Goal: Communication & Community: Share content

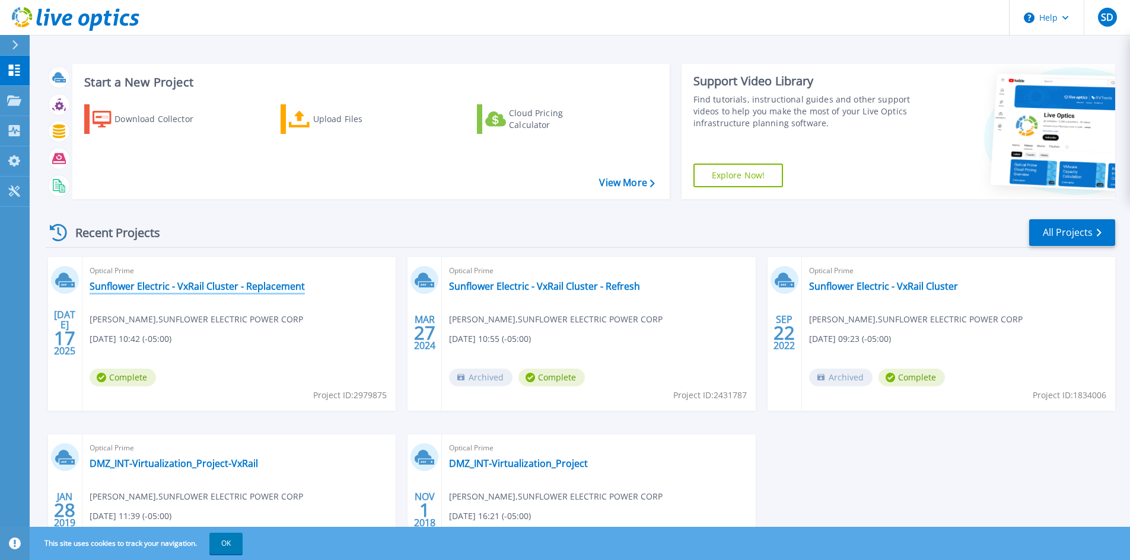
click at [283, 283] on link "Sunflower Electric - VxRail Cluster - Replacement" at bounding box center [197, 286] width 215 height 12
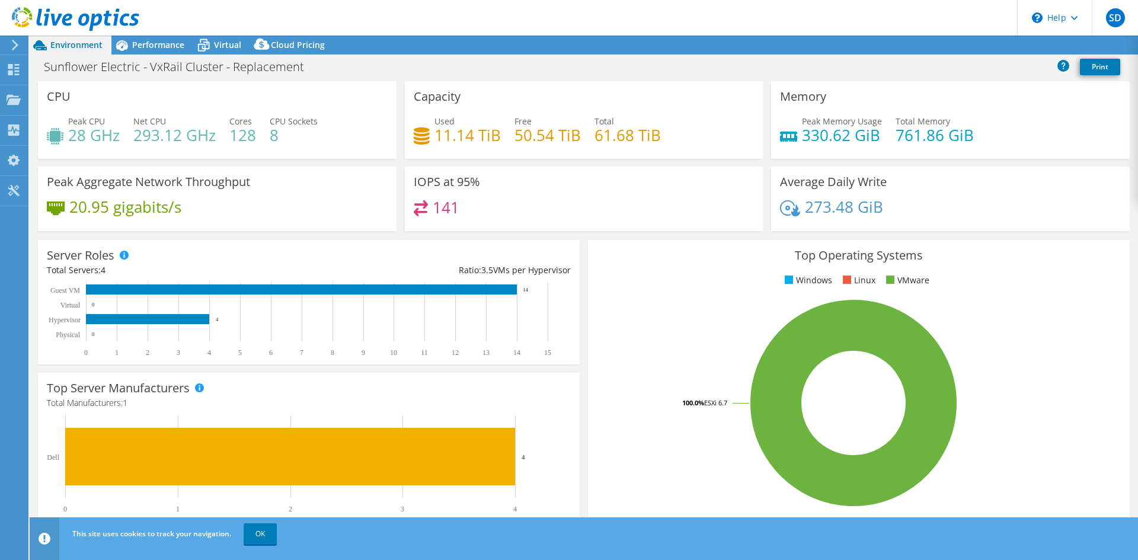
select select "USD"
click at [992, 50] on link "Share" at bounding box center [990, 45] width 49 height 18
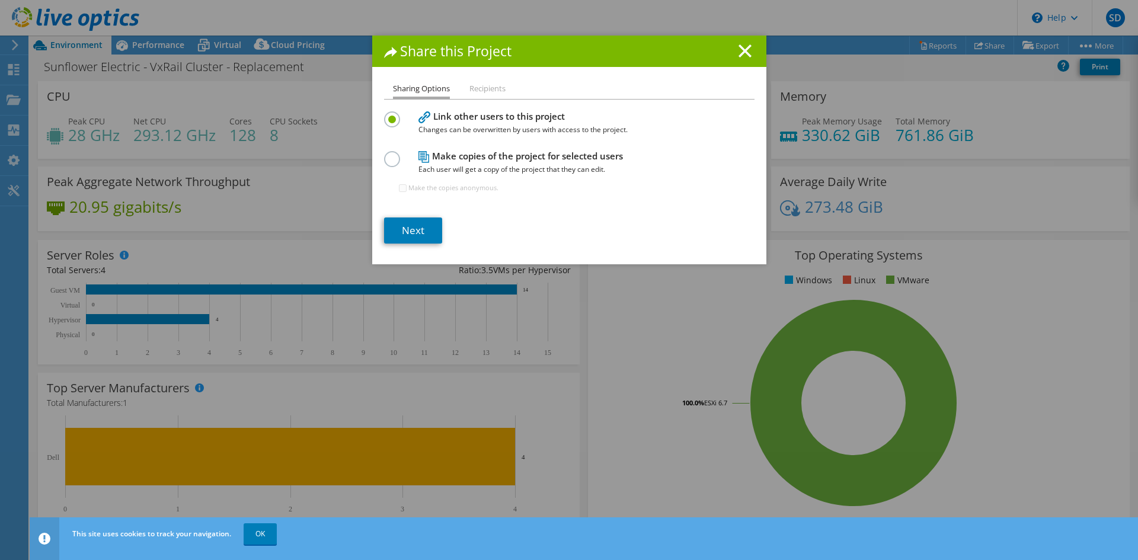
click at [388, 154] on label at bounding box center [394, 152] width 21 height 3
click at [0, 0] on input "radio" at bounding box center [0, 0] width 0 height 0
click at [427, 227] on link "Next" at bounding box center [413, 231] width 58 height 26
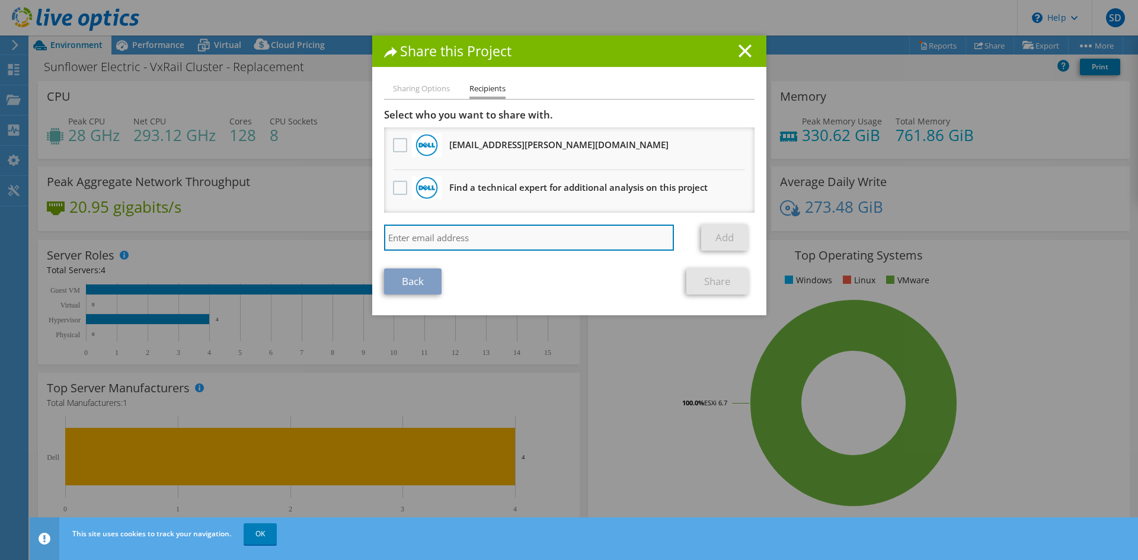
click at [482, 239] on input "search" at bounding box center [529, 238] width 291 height 26
paste input "[PERSON_NAME][EMAIL_ADDRESS][PERSON_NAME][DOMAIN_NAME]"
type input "[PERSON_NAME][EMAIL_ADDRESS][PERSON_NAME][DOMAIN_NAME]"
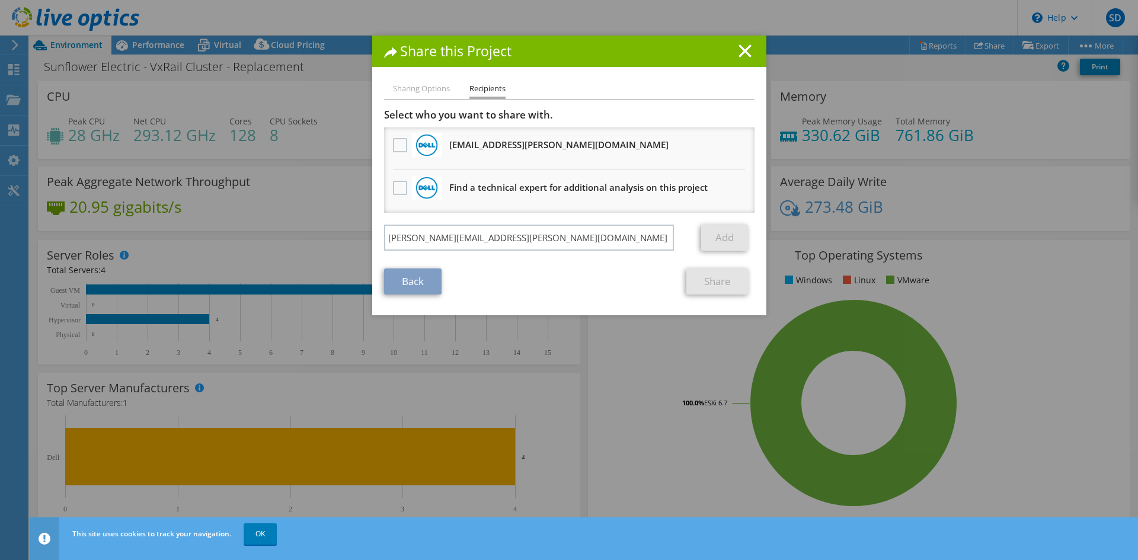
click at [537, 279] on div "Back Share" at bounding box center [569, 282] width 371 height 26
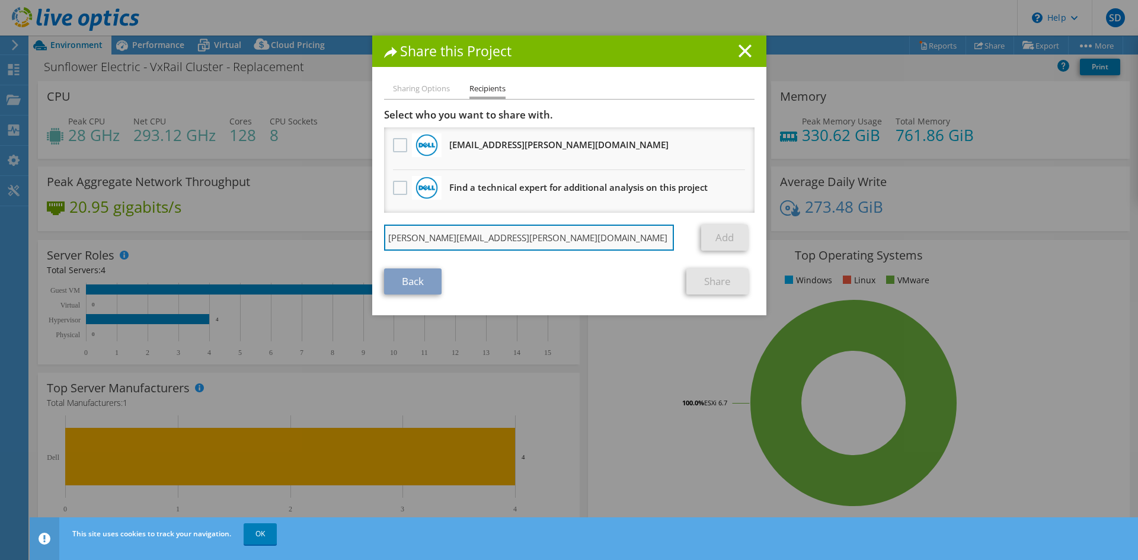
click at [567, 242] on input "[PERSON_NAME][EMAIL_ADDRESS][PERSON_NAME][DOMAIN_NAME]" at bounding box center [529, 238] width 291 height 26
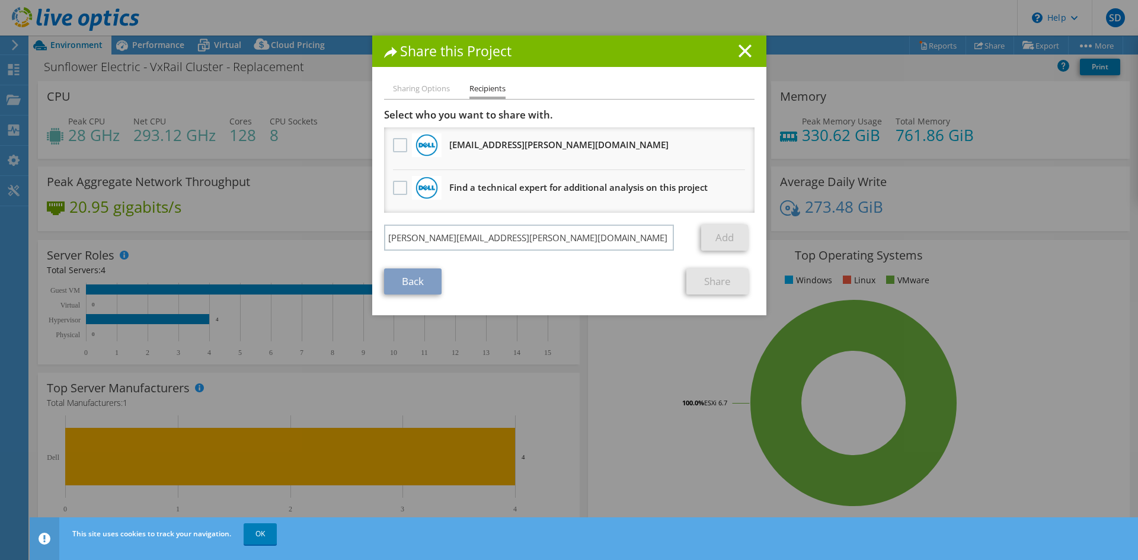
click at [617, 269] on section "Select who you want to share with. All project copies will be anonymous. [EMAIL…" at bounding box center [569, 202] width 371 height 186
click at [716, 237] on link "Add" at bounding box center [724, 238] width 47 height 26
click at [711, 242] on link "Add" at bounding box center [724, 238] width 47 height 26
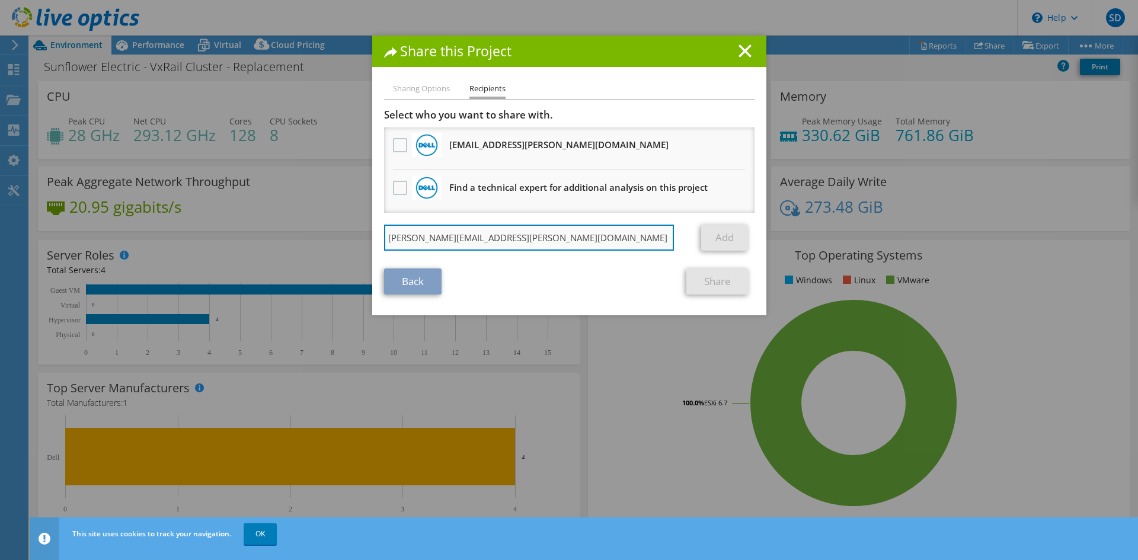
click at [518, 240] on input "[PERSON_NAME][EMAIL_ADDRESS][PERSON_NAME][DOMAIN_NAME]" at bounding box center [529, 238] width 291 height 26
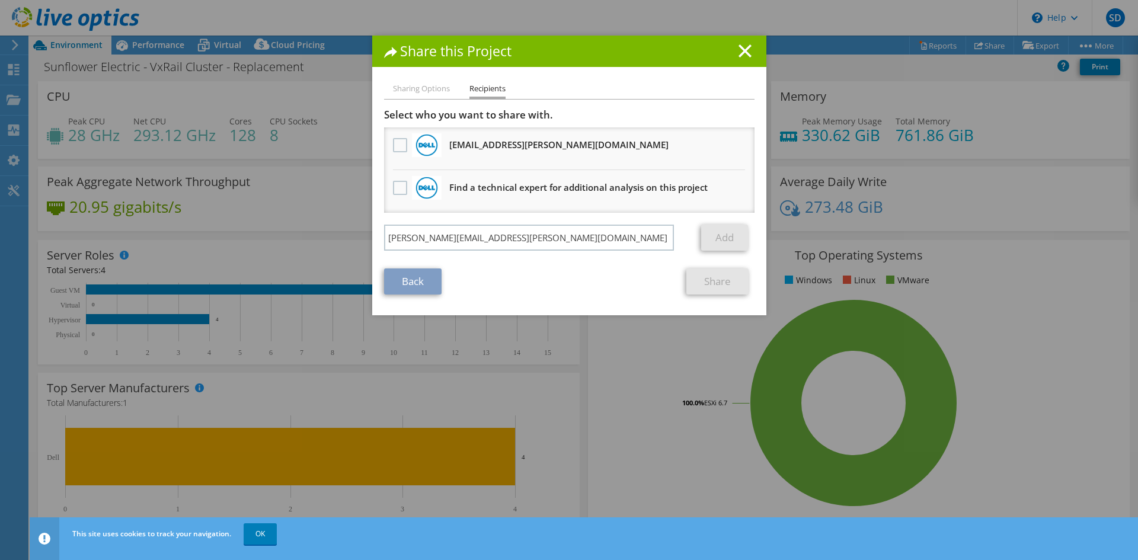
drag, startPoint x: 614, startPoint y: 318, endPoint x: 637, endPoint y: 301, distance: 28.8
click at [617, 317] on div "Share this Project Sharing Options Recipients Link other users to this project …" at bounding box center [569, 280] width 1138 height 489
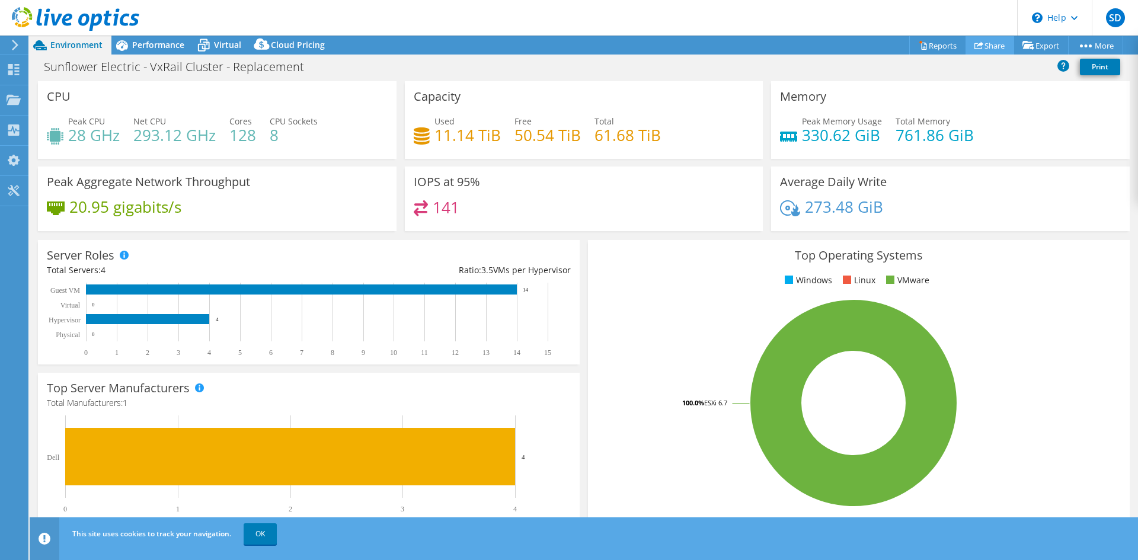
click at [976, 44] on use at bounding box center [979, 46] width 9 height 8
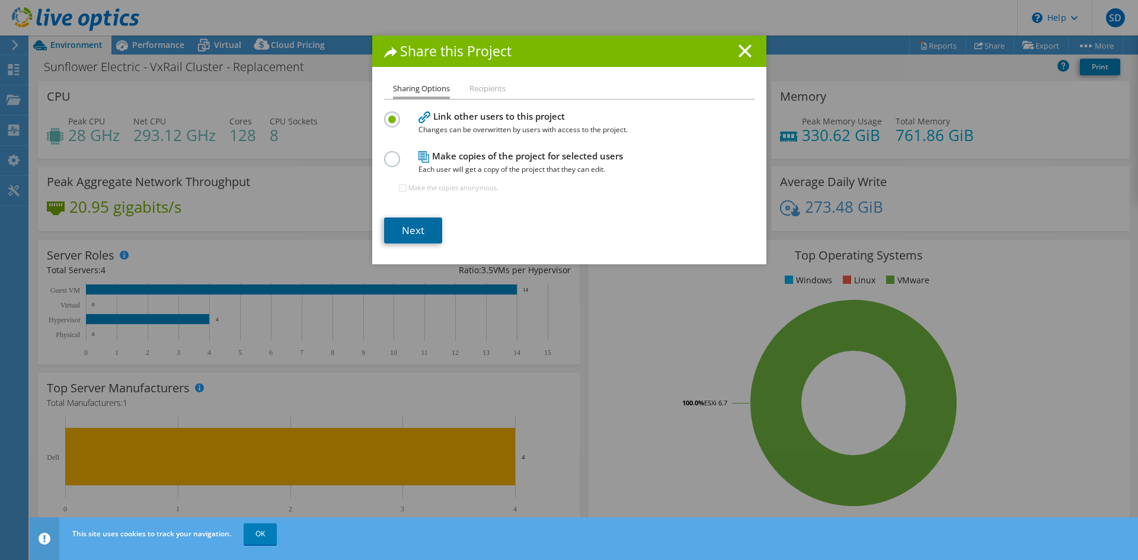
click at [416, 225] on link "Next" at bounding box center [413, 231] width 58 height 26
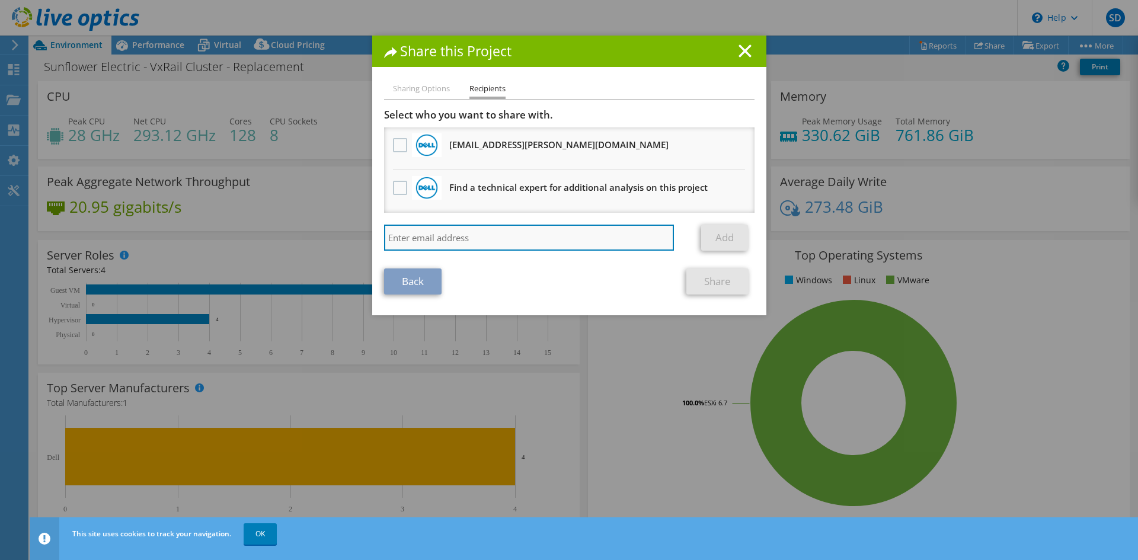
click at [551, 243] on input "search" at bounding box center [529, 238] width 291 height 26
paste input "[PERSON_NAME][EMAIL_ADDRESS][PERSON_NAME][DOMAIN_NAME]"
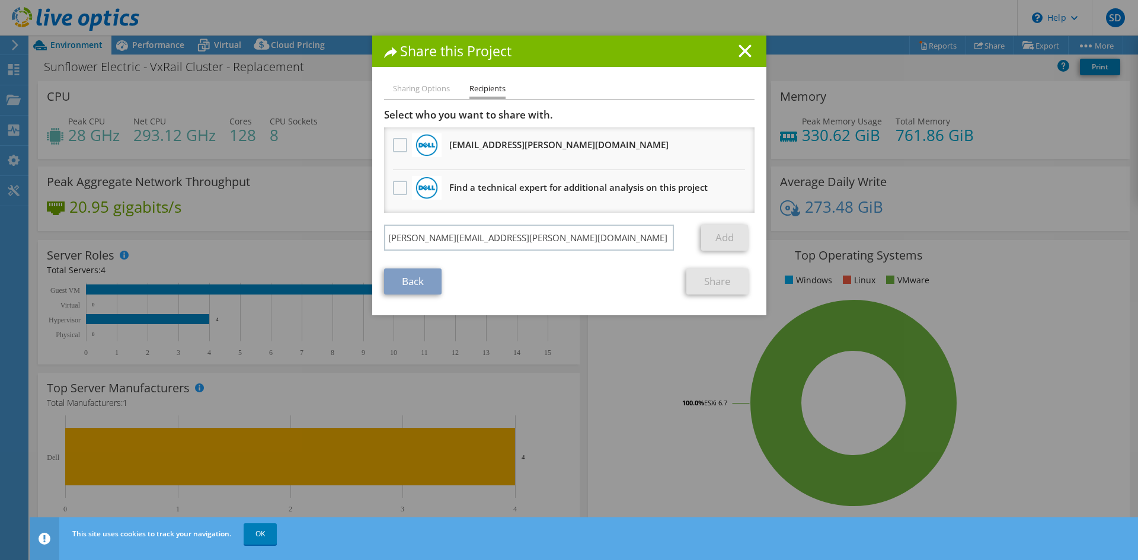
click at [541, 272] on div "Back Share" at bounding box center [569, 282] width 371 height 26
click at [712, 237] on link "Add" at bounding box center [724, 238] width 47 height 26
click at [712, 238] on link "Add" at bounding box center [724, 238] width 47 height 26
click at [713, 239] on link "Add" at bounding box center [724, 238] width 47 height 26
click at [717, 239] on link "Add" at bounding box center [724, 238] width 47 height 26
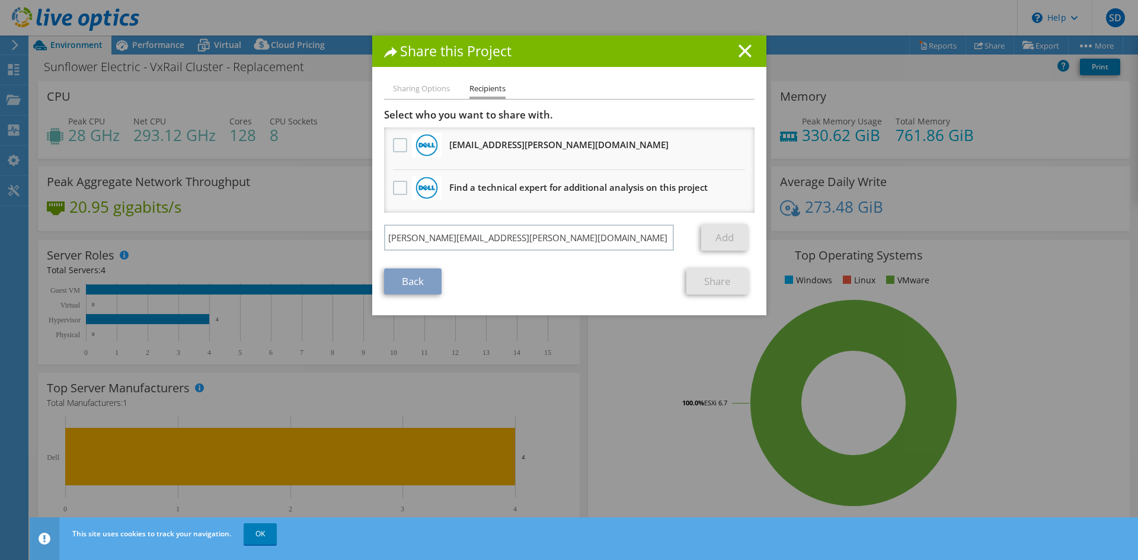
click at [716, 239] on link "Add" at bounding box center [724, 238] width 47 height 26
click at [443, 90] on li "Sharing Options" at bounding box center [421, 89] width 57 height 15
click at [484, 84] on li "Recipients" at bounding box center [488, 90] width 36 height 17
click at [598, 50] on h1 "Share this Project" at bounding box center [569, 51] width 371 height 14
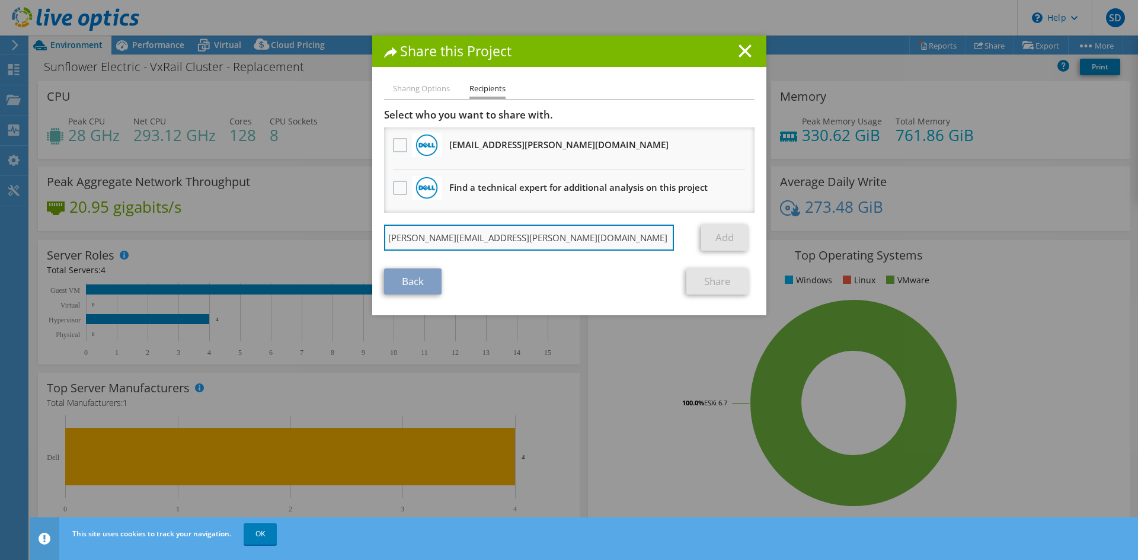
click at [534, 235] on input "[PERSON_NAME][EMAIL_ADDRESS][PERSON_NAME][DOMAIN_NAME]" at bounding box center [529, 238] width 291 height 26
drag, startPoint x: 534, startPoint y: 235, endPoint x: 452, endPoint y: 238, distance: 82.5
click at [452, 238] on input "[PERSON_NAME][EMAIL_ADDRESS][PERSON_NAME][DOMAIN_NAME]" at bounding box center [529, 238] width 291 height 26
type input "[PERSON_NAME][EMAIL_ADDRESS][PERSON_NAME][DOMAIN_NAME]"
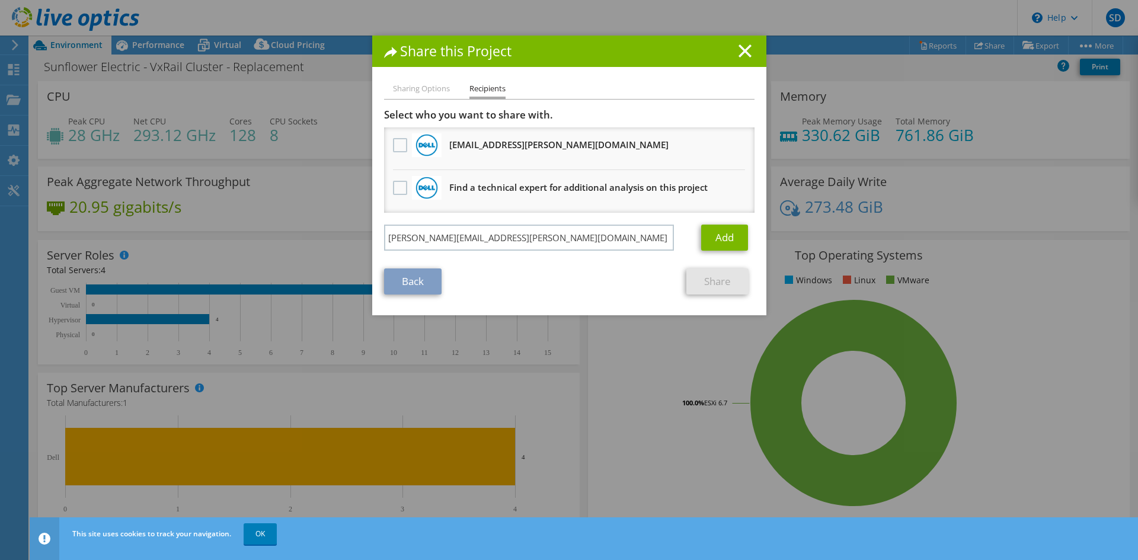
click at [528, 263] on section "Select who you want to share with. All project copies will be anonymous. [EMAIL…" at bounding box center [569, 202] width 371 height 186
click at [720, 237] on link "Add" at bounding box center [724, 238] width 47 height 26
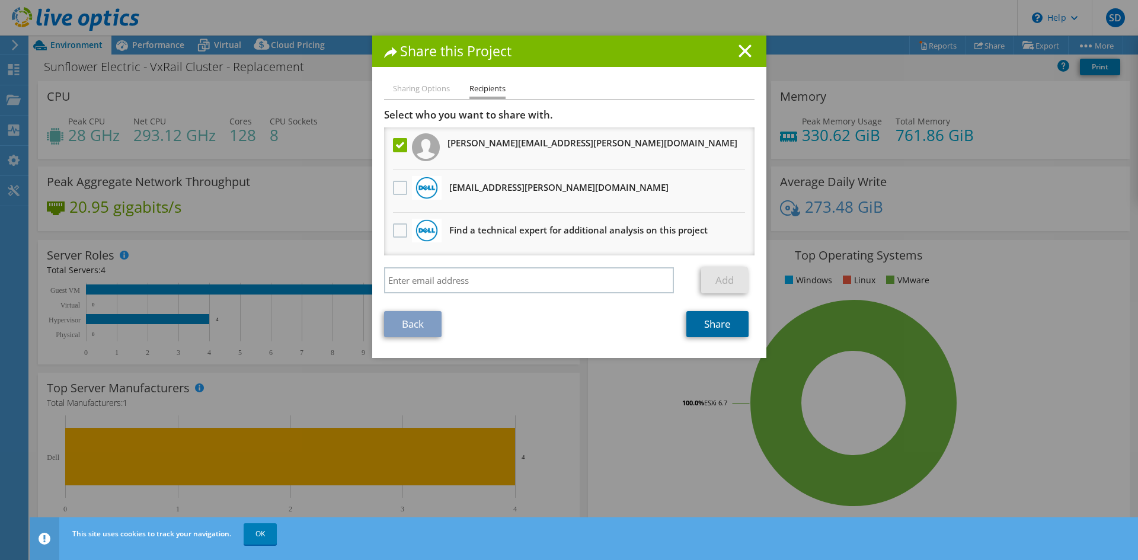
click at [715, 332] on link "Share" at bounding box center [718, 324] width 62 height 26
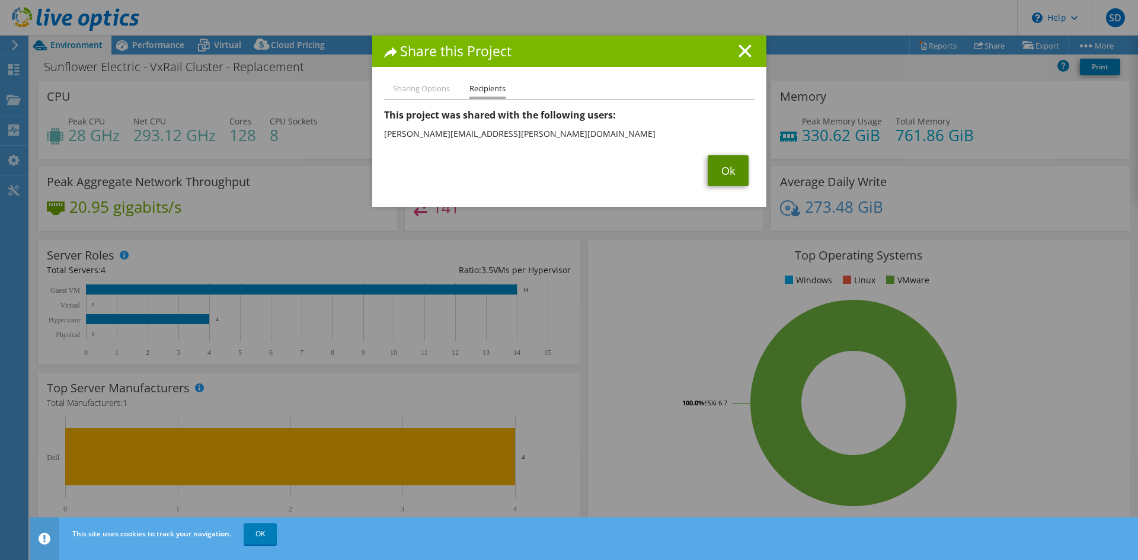
click at [720, 168] on link "Ok" at bounding box center [728, 170] width 41 height 31
